Goal: Information Seeking & Learning: Learn about a topic

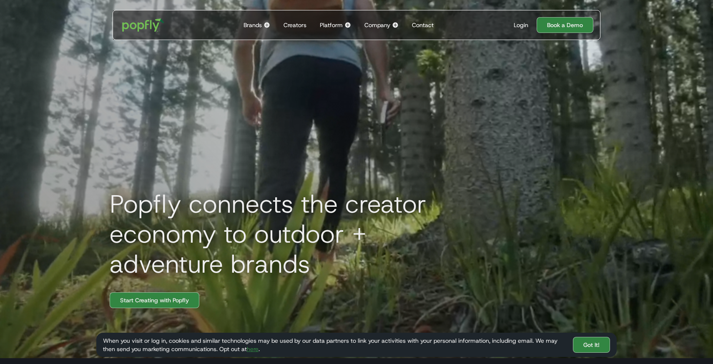
click at [293, 24] on div "Creators" at bounding box center [295, 25] width 23 height 8
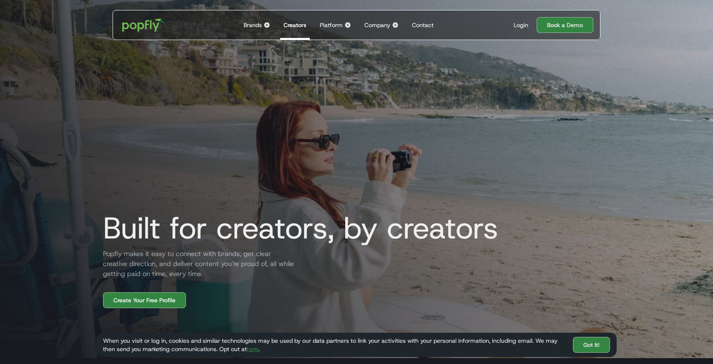
click at [339, 25] on div "Platform" at bounding box center [331, 25] width 23 height 8
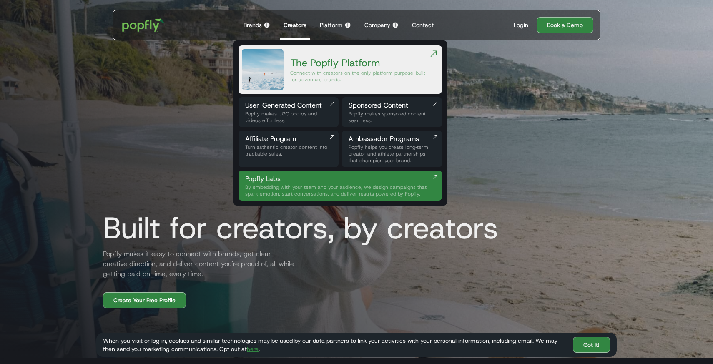
click at [376, 23] on div "Company" at bounding box center [378, 25] width 26 height 8
